Goal: Book appointment/travel/reservation

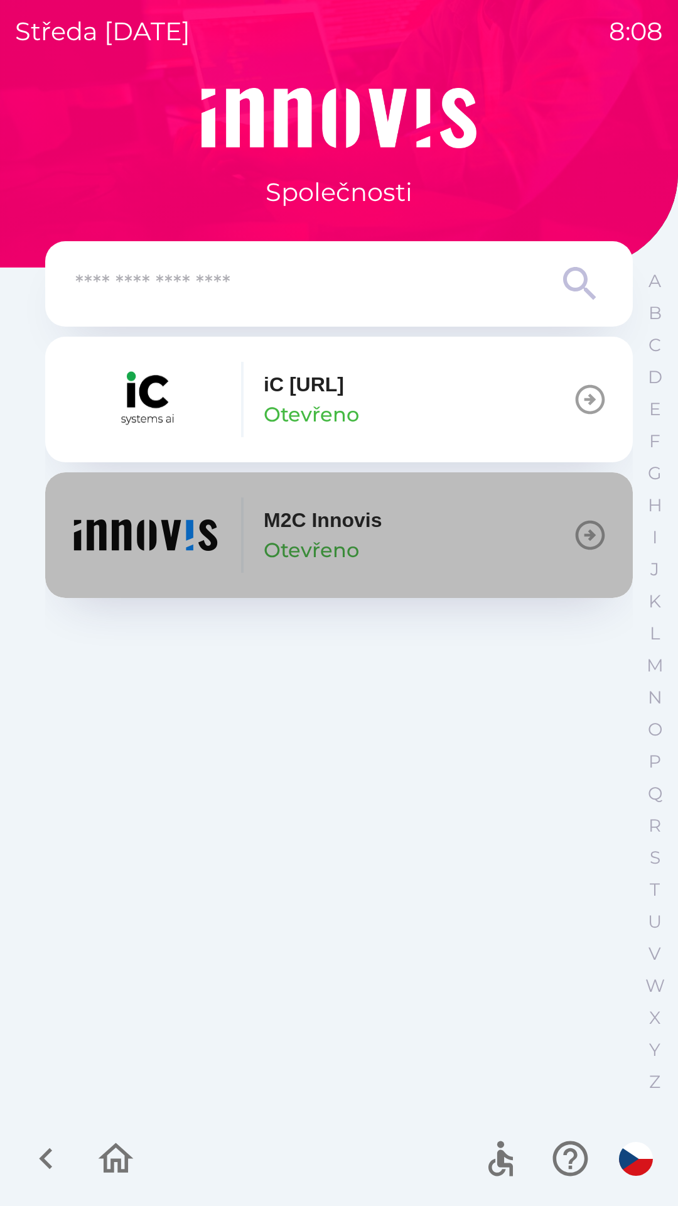
click at [270, 539] on p "Otevřeno" at bounding box center [311, 550] width 95 height 30
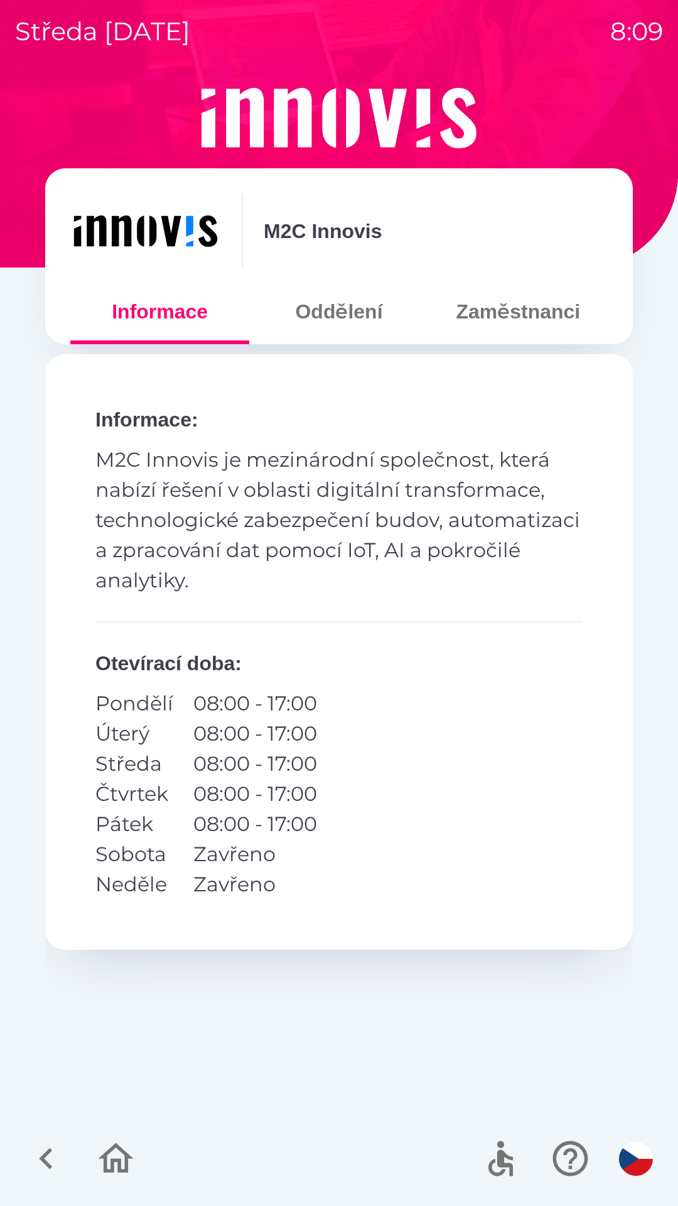
click at [345, 322] on button "Oddělení" at bounding box center [338, 311] width 179 height 45
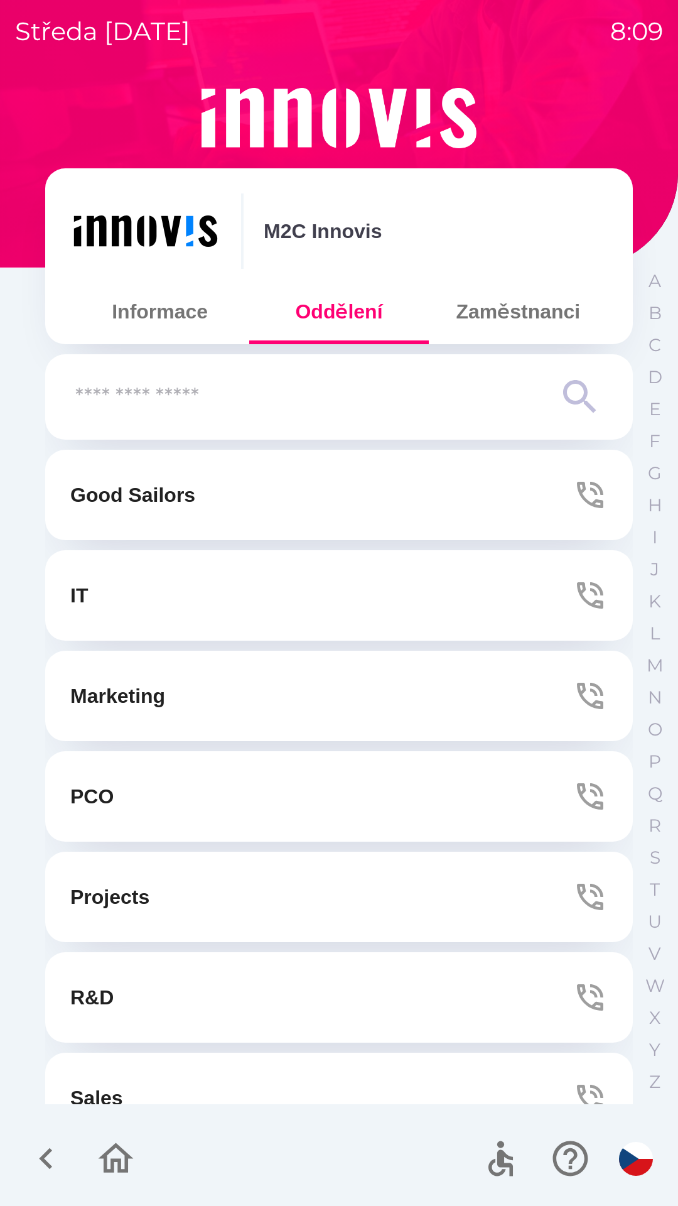
click at [233, 614] on button "IT" at bounding box center [339, 595] width 588 height 90
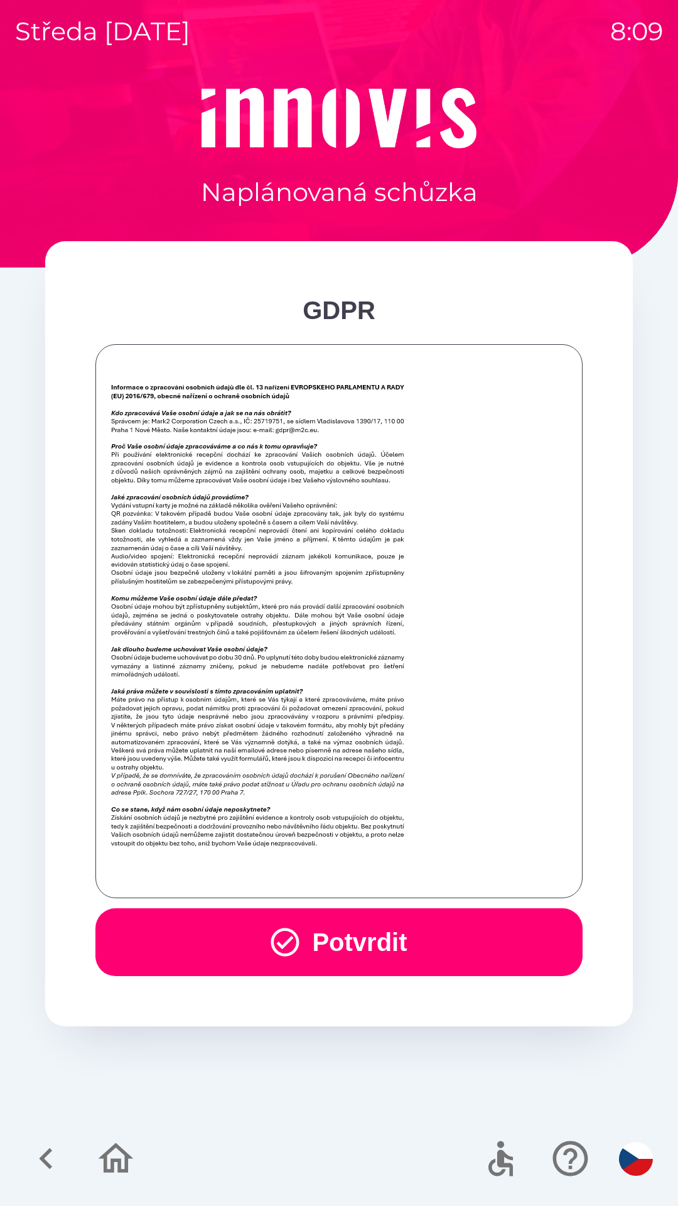
click at [360, 952] on button "Potvrdit" at bounding box center [338, 942] width 487 height 68
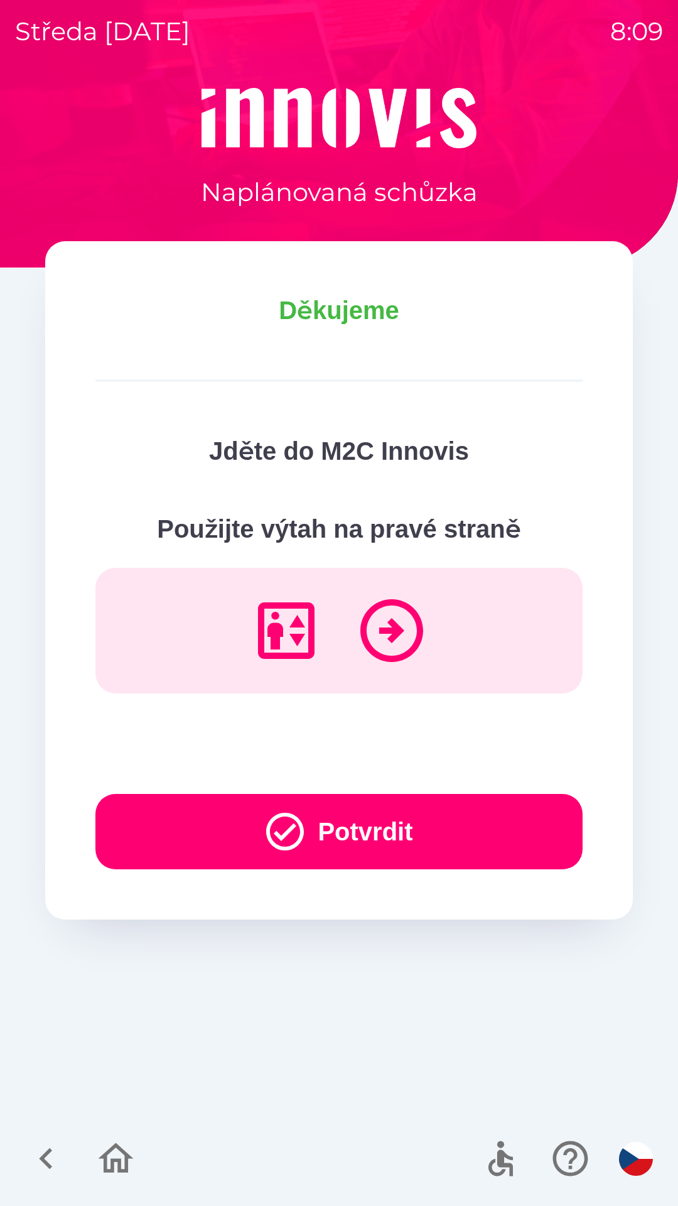
click at [397, 835] on button "Potvrdit" at bounding box center [338, 831] width 487 height 75
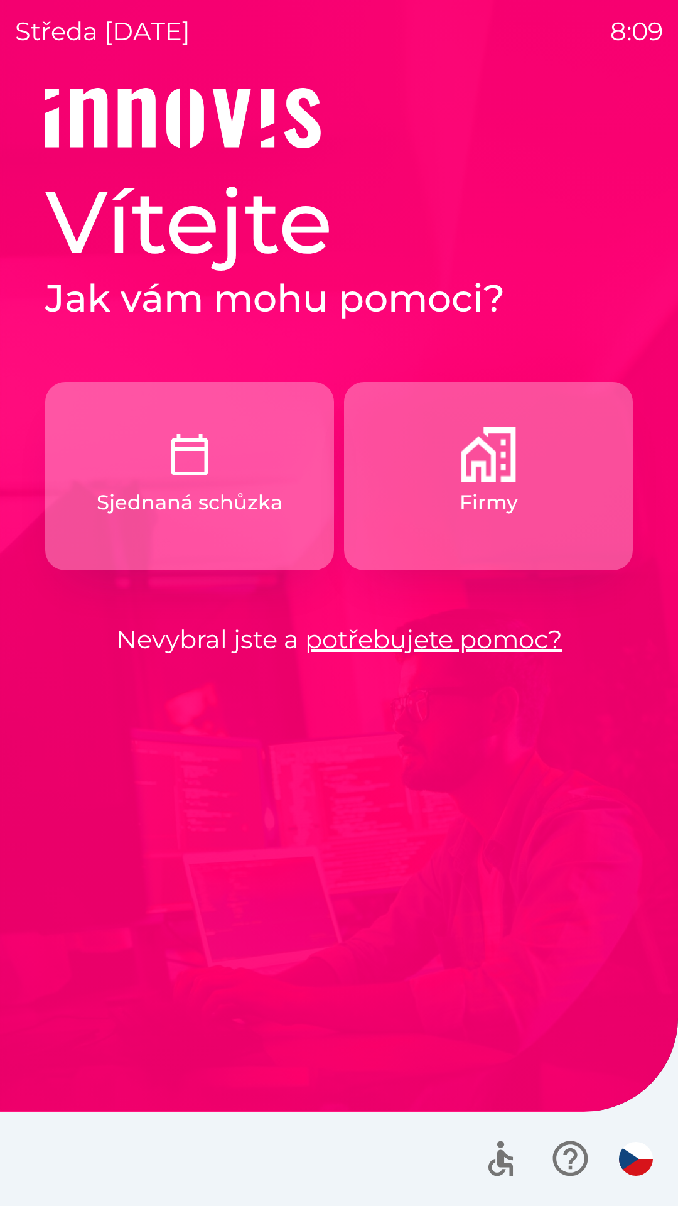
click at [512, 501] on p "Firmy" at bounding box center [489, 502] width 58 height 30
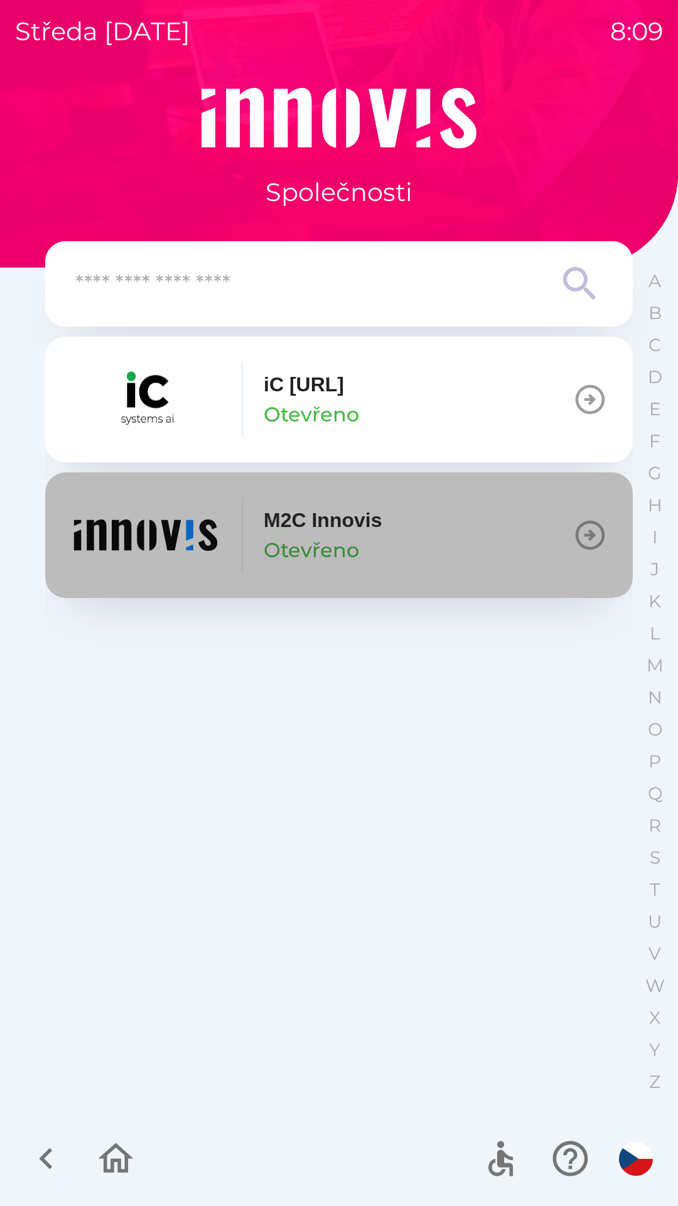
click at [294, 539] on p "Otevřeno" at bounding box center [311, 550] width 95 height 30
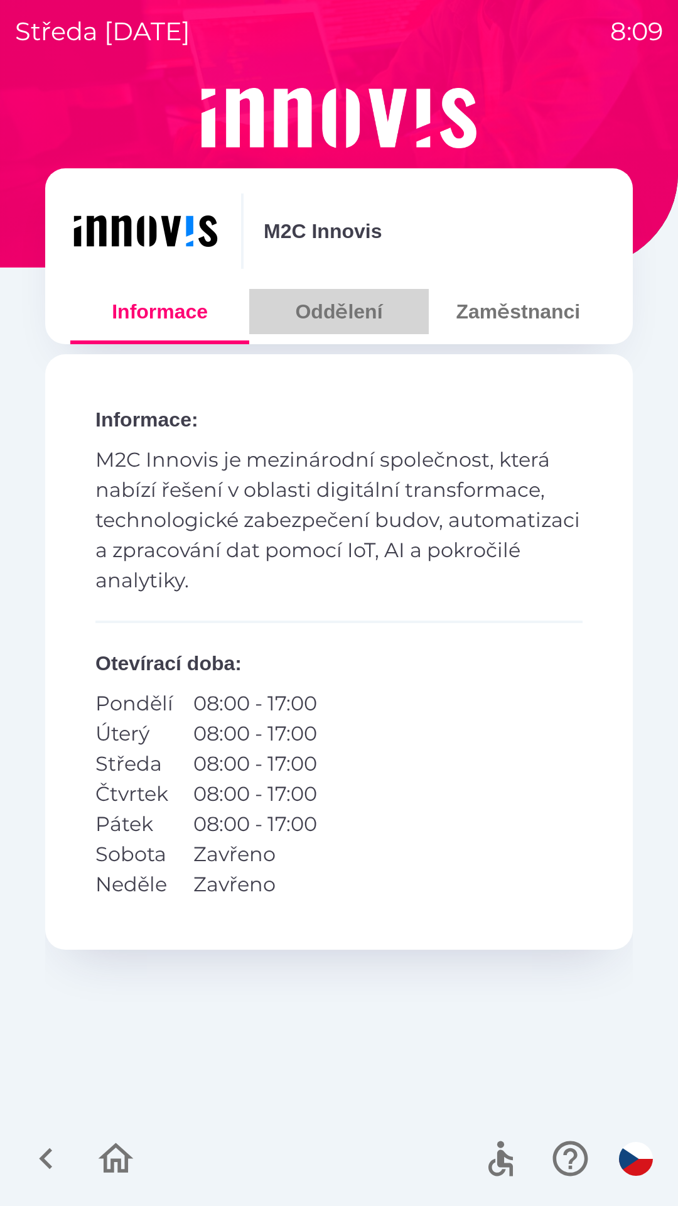
click at [355, 306] on button "Oddělení" at bounding box center [338, 311] width 179 height 45
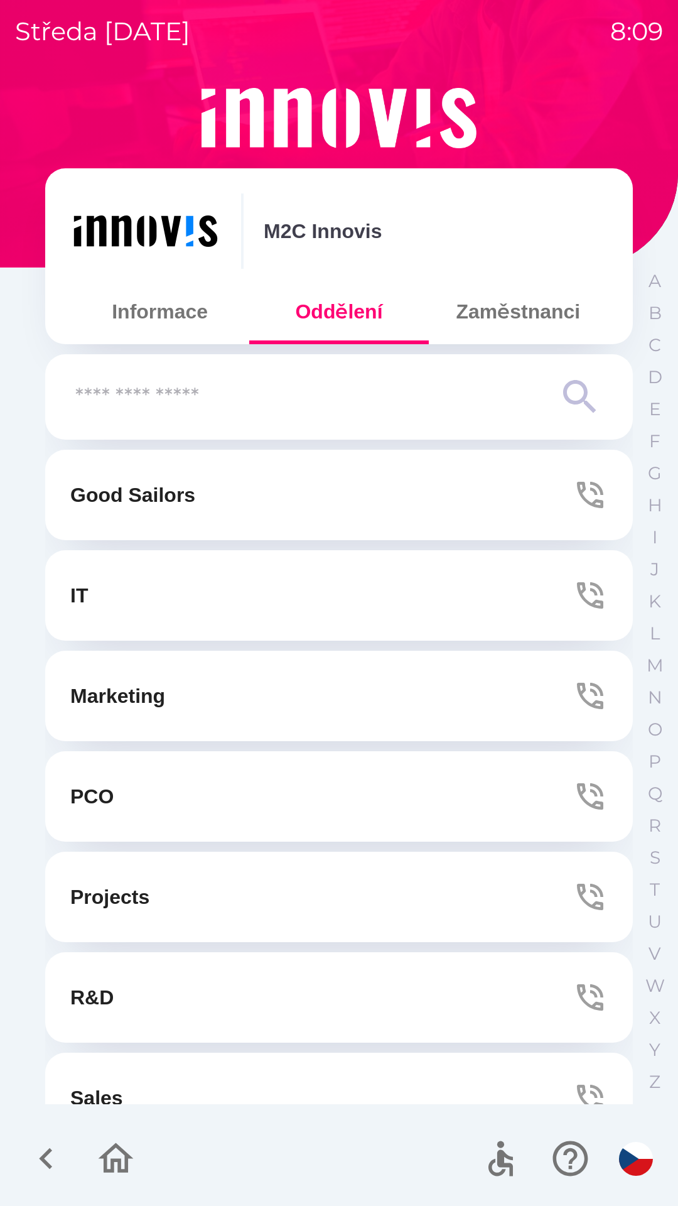
click at [372, 592] on button "IT" at bounding box center [339, 595] width 588 height 90
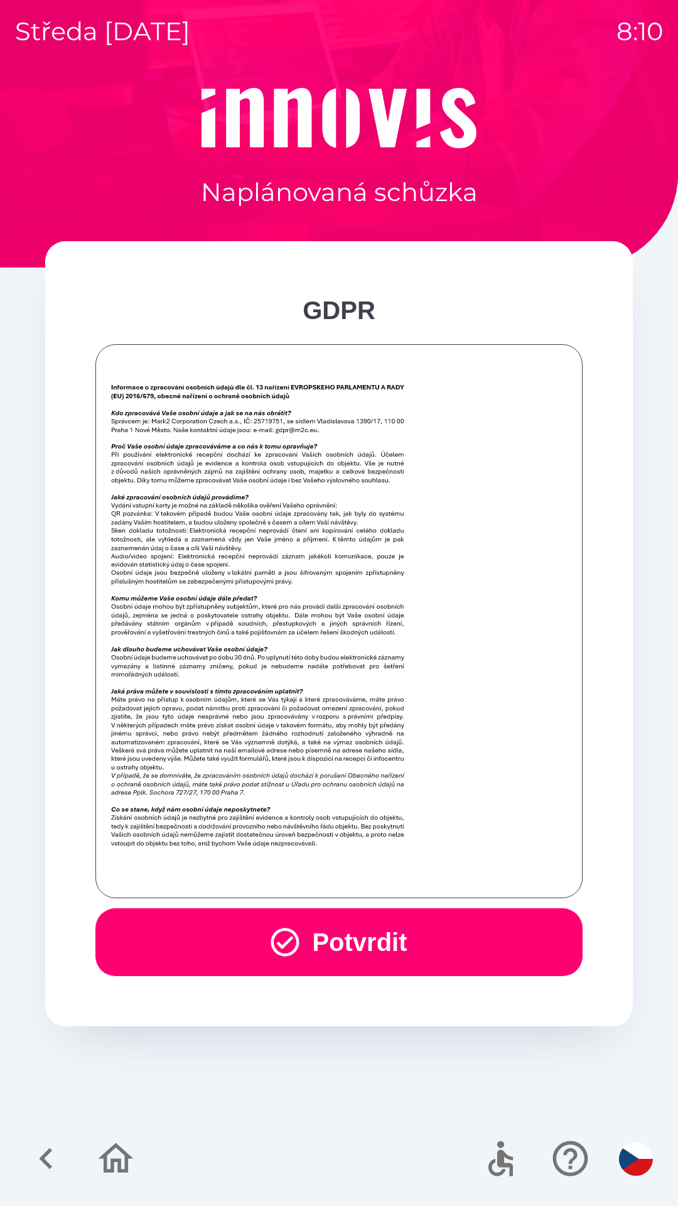
click at [370, 937] on button "Potvrdit" at bounding box center [338, 942] width 487 height 68
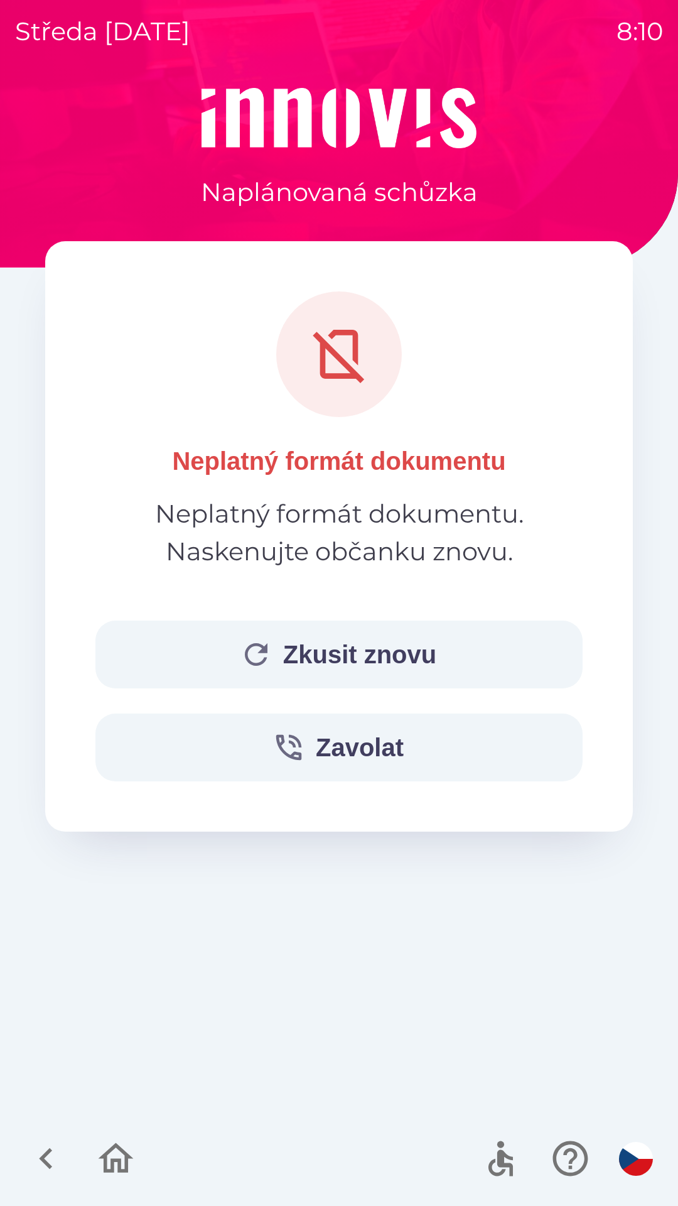
click at [373, 659] on button "Zkusit znovu" at bounding box center [338, 655] width 487 height 68
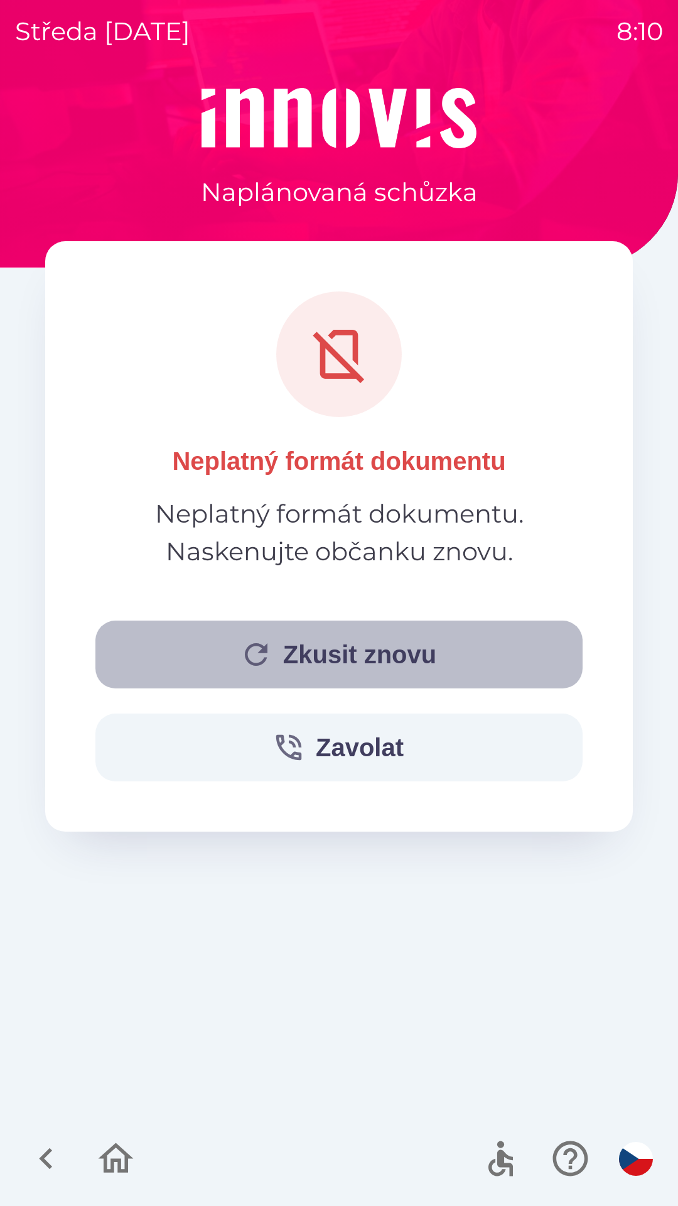
click at [378, 658] on button "Zkusit znovu" at bounding box center [338, 655] width 487 height 68
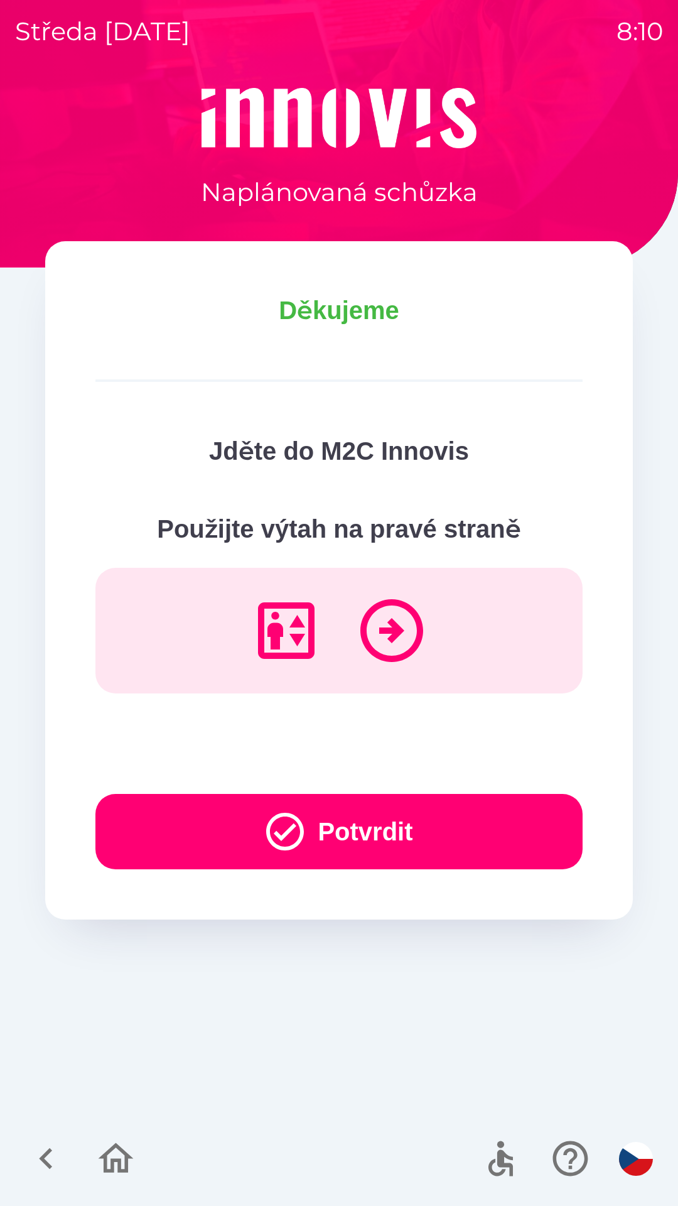
click at [352, 835] on button "Potvrdit" at bounding box center [338, 831] width 487 height 75
